Goal: Find specific page/section

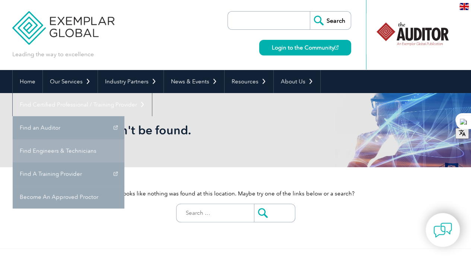
click at [124, 139] on link "Find Engineers & Technicians" at bounding box center [69, 150] width 112 height 23
